Goal: Find specific page/section: Find specific page/section

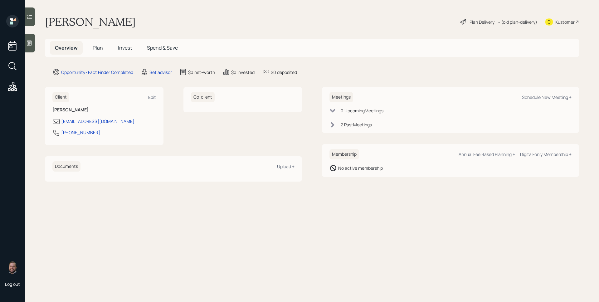
click at [101, 49] on span "Plan" at bounding box center [98, 47] width 10 height 7
